Goal: Task Accomplishment & Management: Use online tool/utility

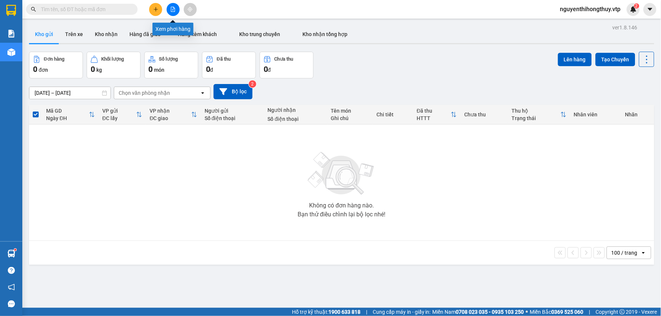
click at [173, 11] on icon "file-add" at bounding box center [172, 9] width 5 height 5
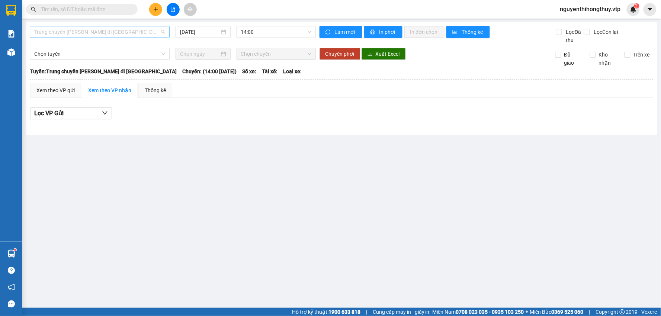
click at [144, 30] on span "Trung chuyển [PERSON_NAME] đi [GEOGRAPHIC_DATA]" at bounding box center [99, 31] width 131 height 11
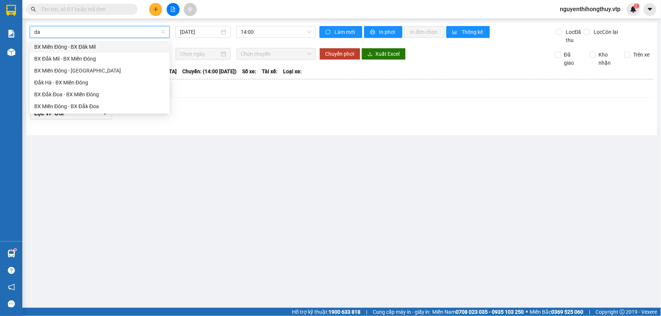
type input "dak"
click at [72, 56] on div "BX Đắk Mil - BX Miền Đông" at bounding box center [99, 59] width 131 height 8
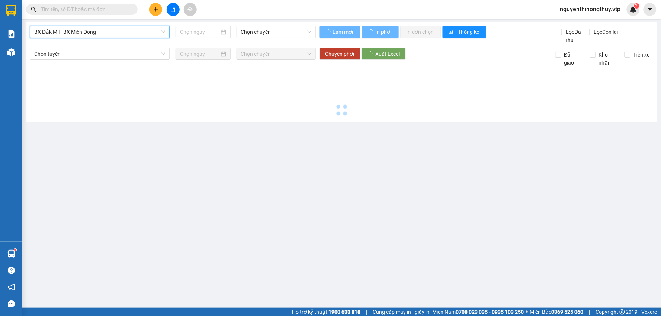
type input "[DATE]"
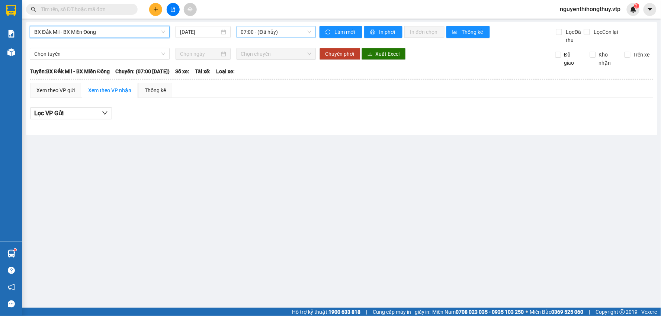
click at [291, 31] on span "07:00 - (Đã hủy)" at bounding box center [276, 31] width 70 height 11
click at [272, 68] on div "21:00 - 51B-506.44" at bounding box center [270, 71] width 58 height 8
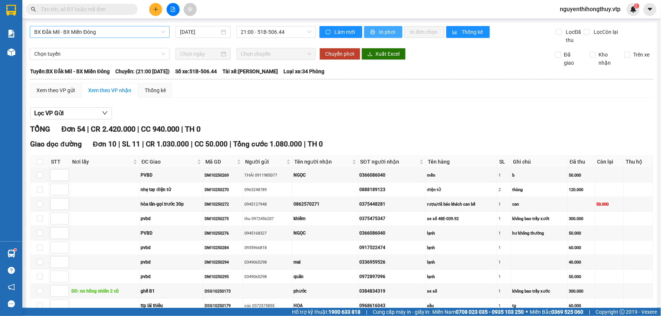
click at [385, 31] on span "In phơi" at bounding box center [388, 32] width 17 height 8
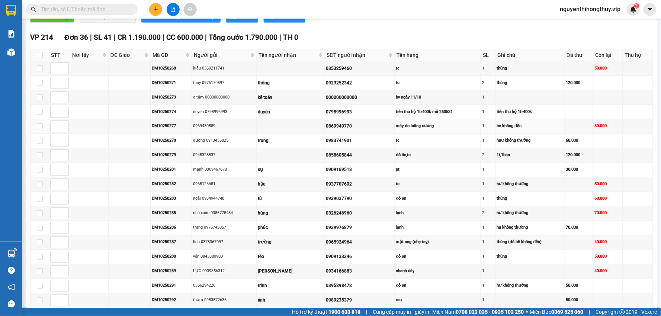
scroll to position [248, 0]
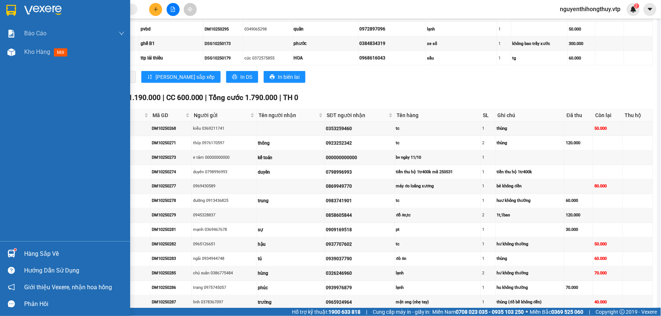
click at [13, 9] on img at bounding box center [11, 10] width 10 height 11
